Goal: Task Accomplishment & Management: Complete application form

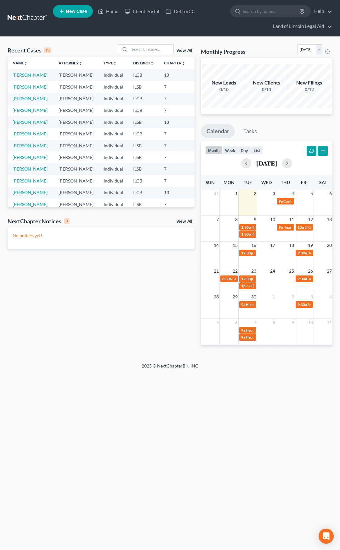
click at [26, 16] on link at bounding box center [28, 18] width 40 height 11
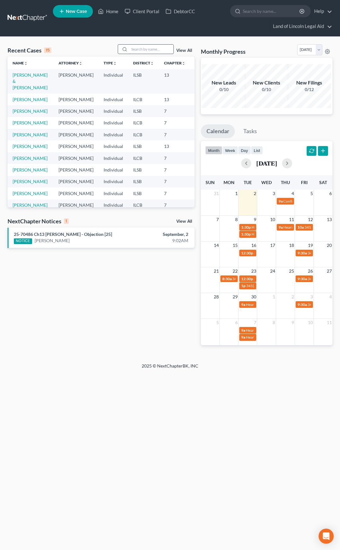
click at [138, 47] on input "search" at bounding box center [151, 49] width 44 height 9
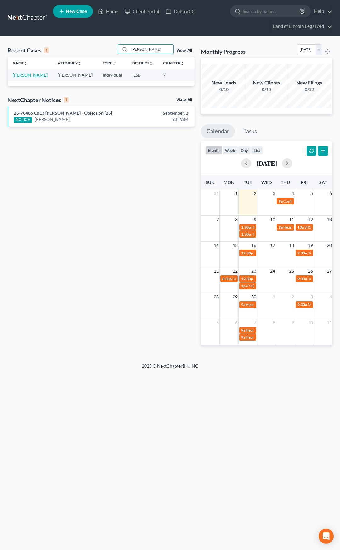
type input "[PERSON_NAME]"
click at [20, 75] on link "[PERSON_NAME]" at bounding box center [30, 74] width 35 height 5
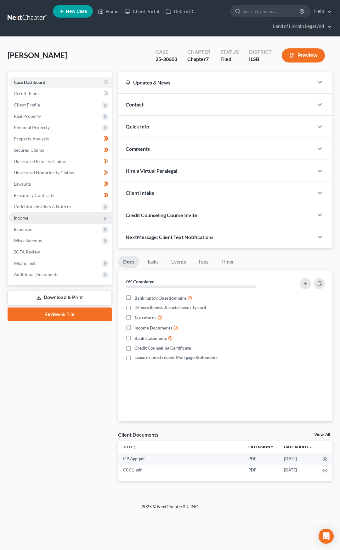
click at [65, 216] on span "Income" at bounding box center [60, 218] width 103 height 11
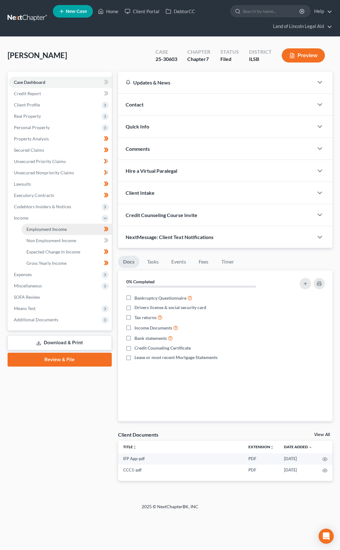
click at [65, 229] on span "Employment Income" at bounding box center [46, 229] width 40 height 5
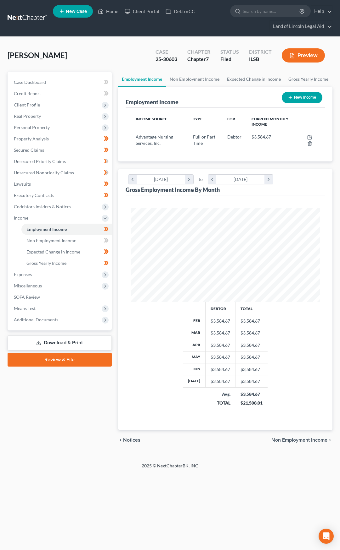
scroll to position [94, 202]
click at [309, 136] on icon "button" at bounding box center [309, 138] width 4 height 4
select select "0"
select select "26"
select select "2"
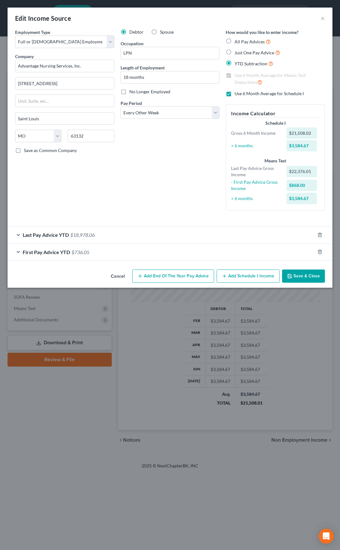
click at [138, 200] on div "Debtor Spouse Occupation LPN Length of Employment 18 months No Longer Employed …" at bounding box center [169, 122] width 105 height 187
click at [140, 228] on div "Last Pay Advice YTD $18,978.06" at bounding box center [161, 235] width 307 height 17
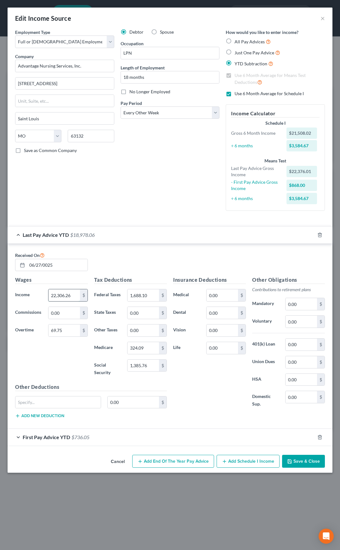
click at [65, 296] on input "22,306.26" at bounding box center [63, 296] width 31 height 12
click at [67, 298] on input "25,941.01" at bounding box center [63, 296] width 31 height 12
type input "25,871.26"
click at [68, 328] on input "69.75" at bounding box center [63, 331] width 31 height 12
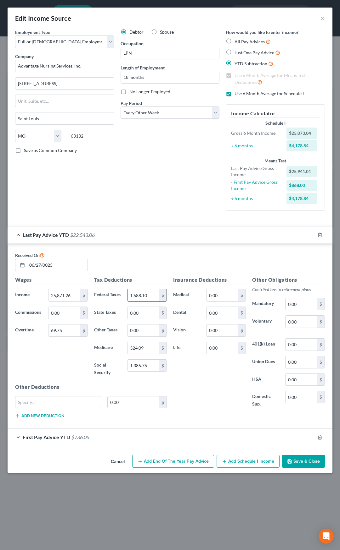
click at [138, 298] on input "1,688.10" at bounding box center [142, 296] width 31 height 12
type input "1,961.42"
type input "375.78"
type input "1,606.79"
click at [299, 461] on button "Save & Close" at bounding box center [303, 461] width 43 height 13
